Goal: Task Accomplishment & Management: Manage account settings

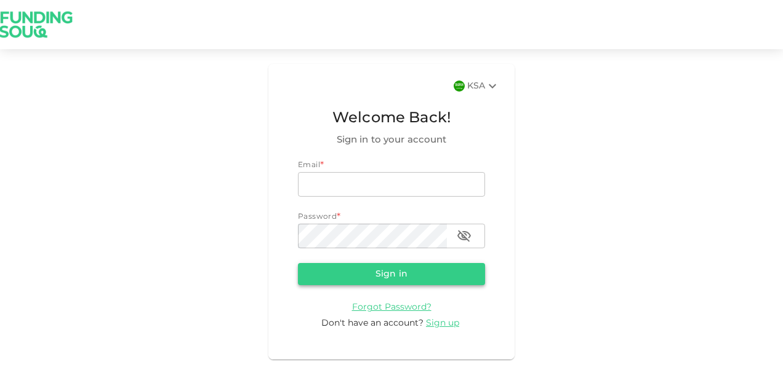
type input "[PERSON_NAME][EMAIL_ADDRESS][DOMAIN_NAME]"
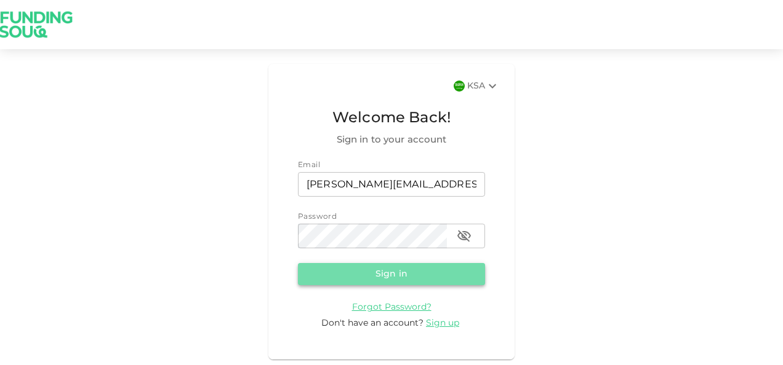
click at [381, 268] on button "Sign in" at bounding box center [391, 274] width 187 height 22
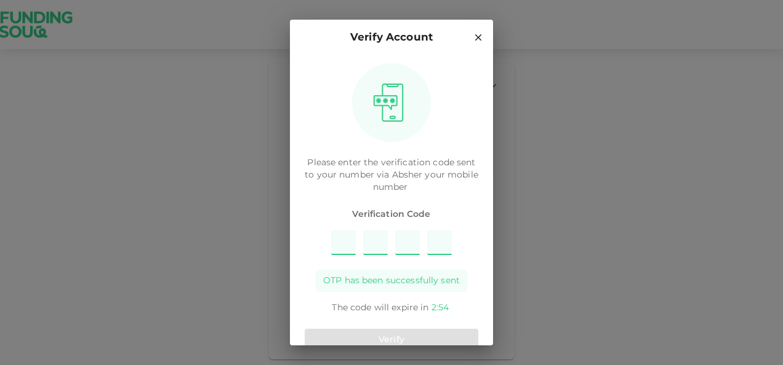
type input "8"
type input "7"
type input "1"
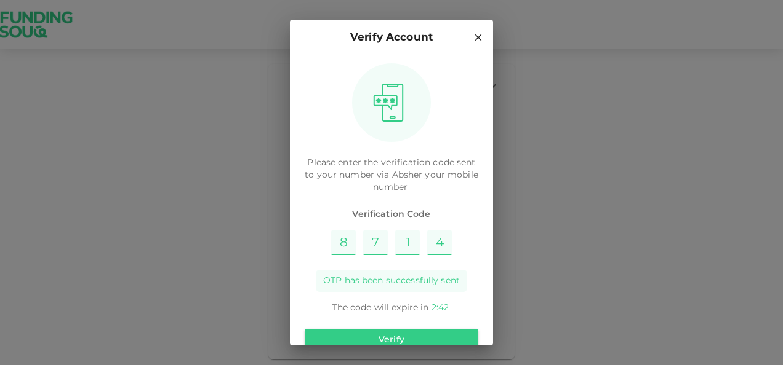
type input "4"
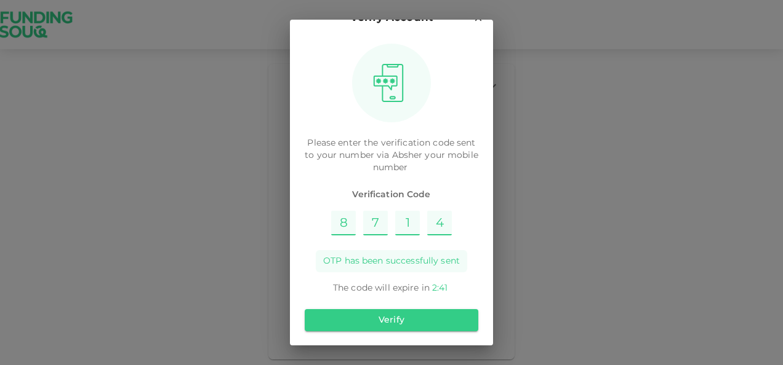
scroll to position [23, 0]
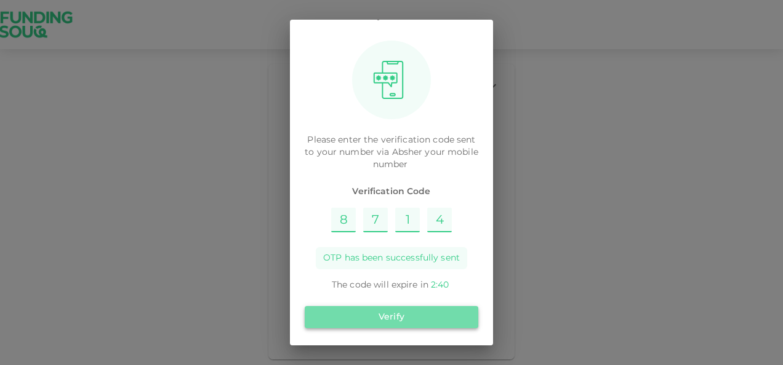
click at [425, 313] on button "Verify" at bounding box center [392, 317] width 174 height 22
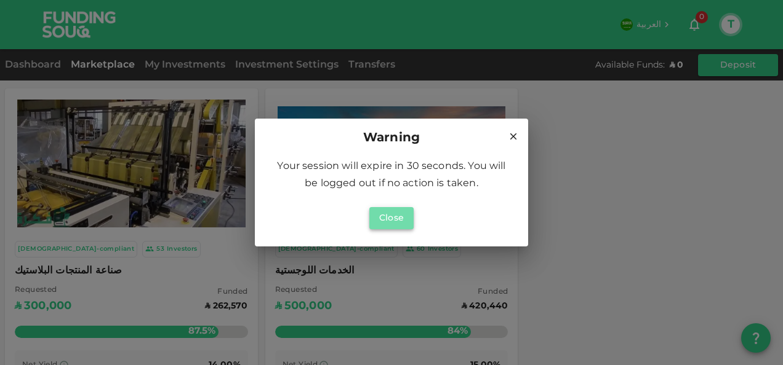
click at [388, 216] on button "Close" at bounding box center [391, 218] width 44 height 22
